Goal: Task Accomplishment & Management: Manage account settings

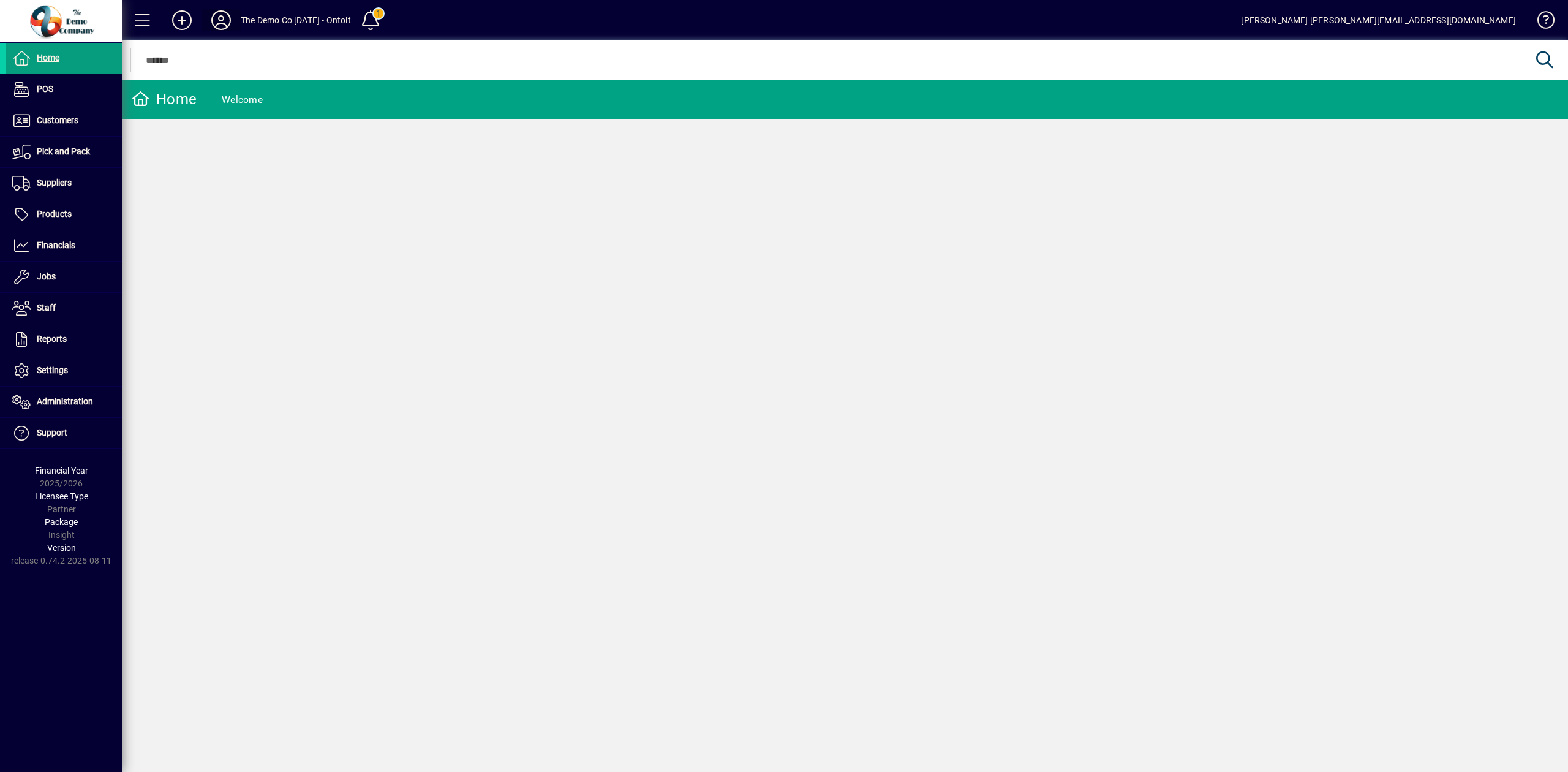
click at [222, 17] on icon at bounding box center [221, 20] width 24 height 19
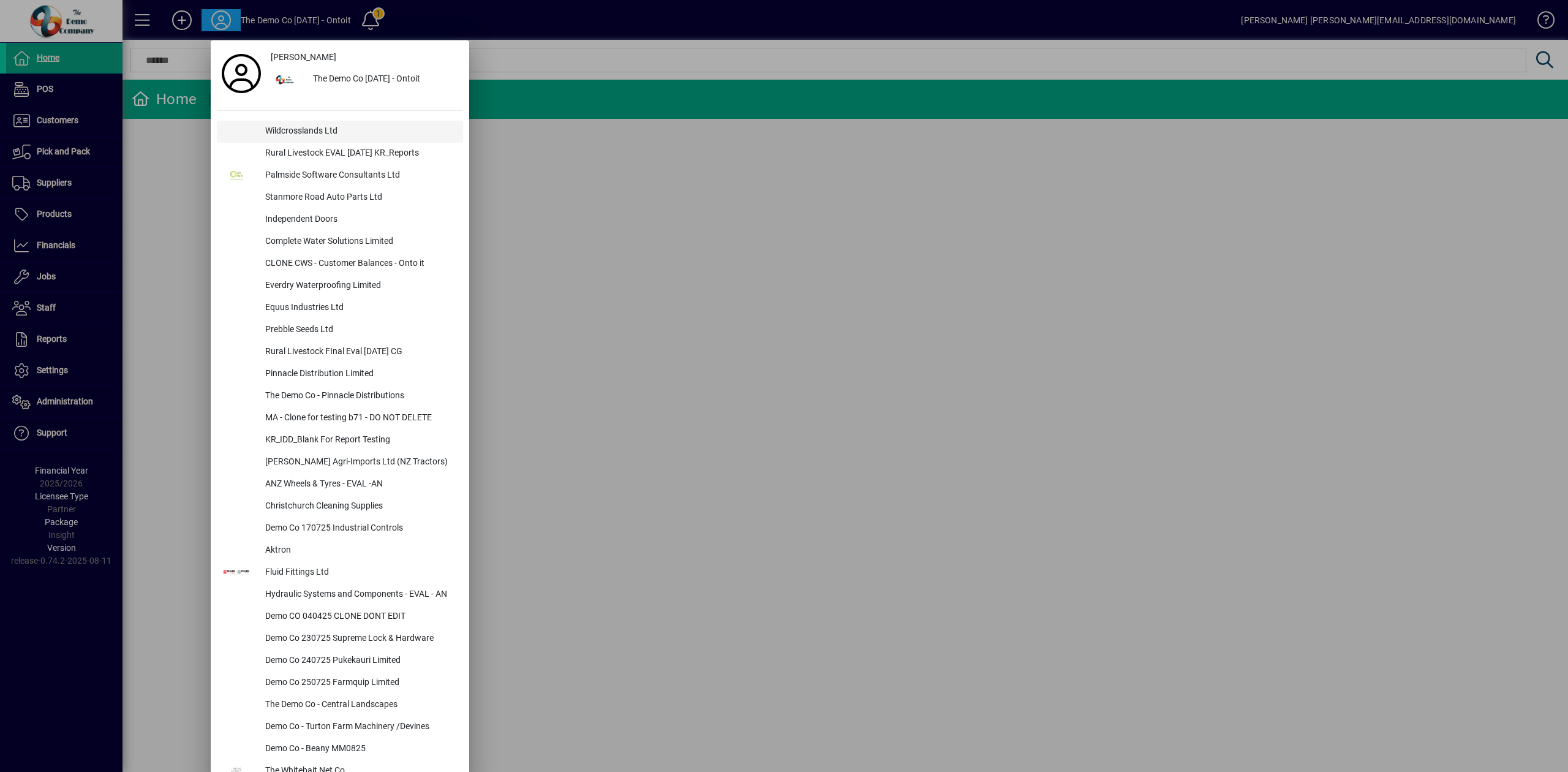
click at [275, 131] on div "Wildcrosslands Ltd" at bounding box center [359, 131] width 208 height 22
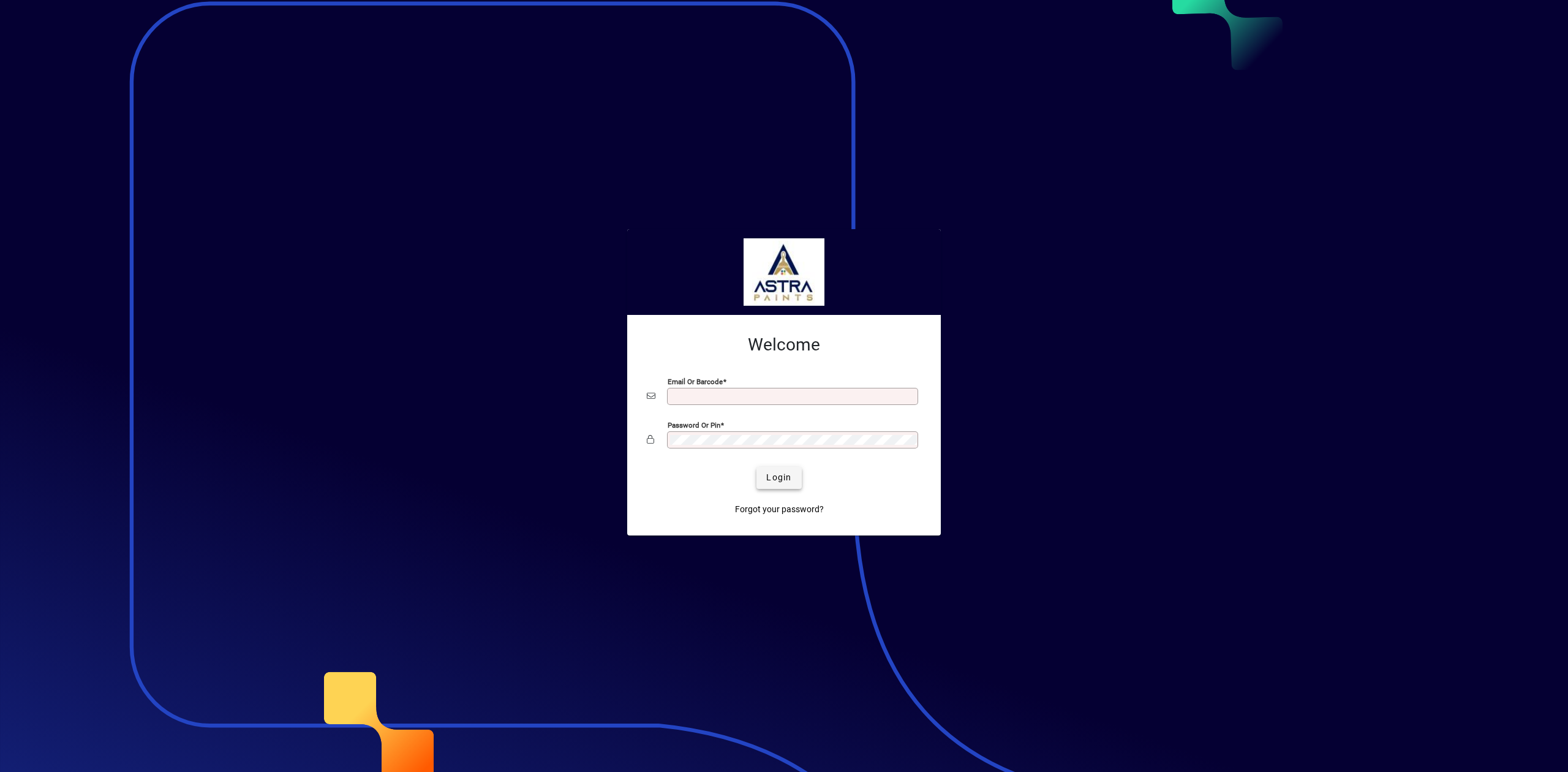
type input "**********"
click at [772, 475] on span "Login" at bounding box center [778, 477] width 25 height 13
